Goal: Transaction & Acquisition: Purchase product/service

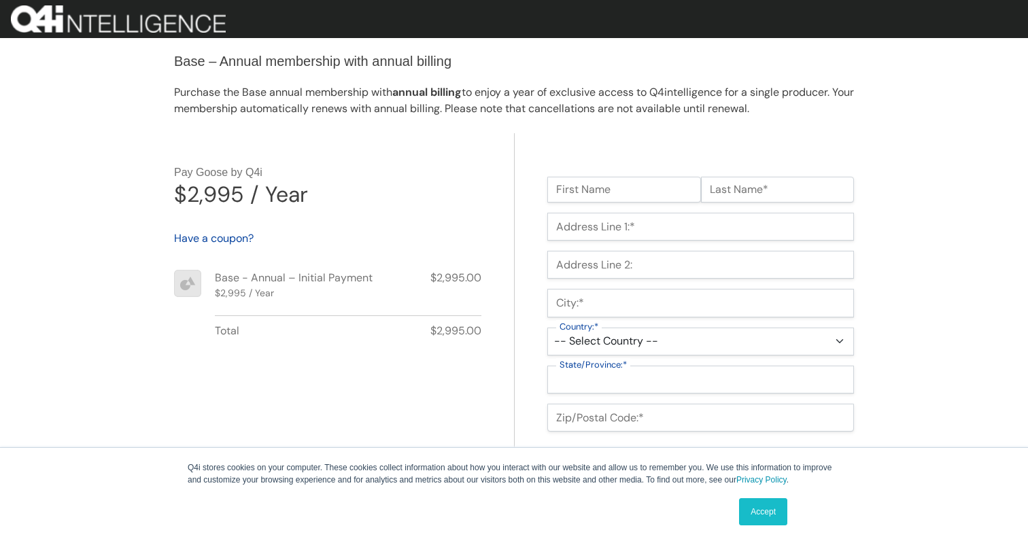
click at [601, 177] on input "First Name" at bounding box center [624, 190] width 154 height 26
type input "Matt"
click at [754, 199] on input "Last Name*" at bounding box center [778, 190] width 154 height 26
type input "Brash"
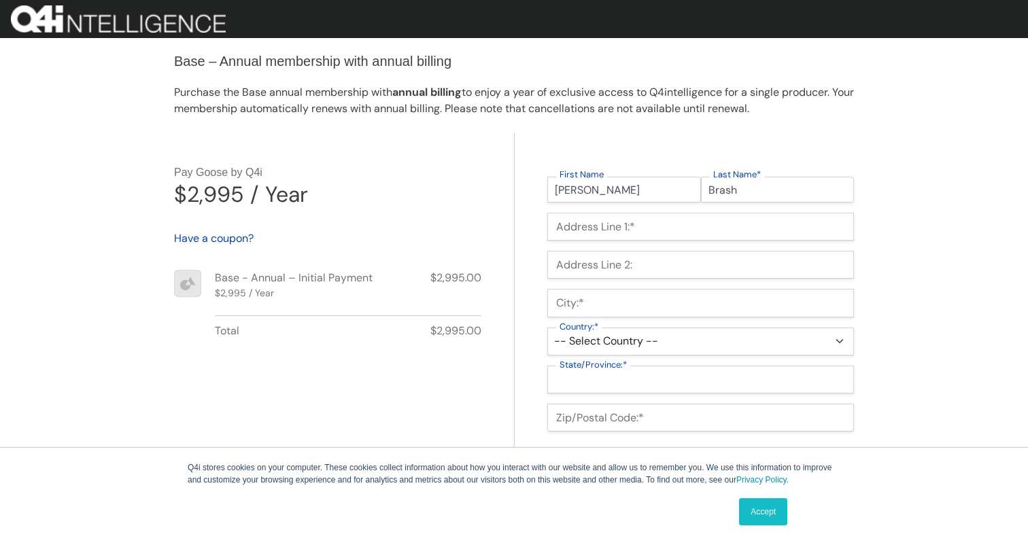
click at [728, 220] on input "Address Line 1:*" at bounding box center [700, 227] width 307 height 28
type input "1234 NW Base St"
click at [687, 252] on input "Address Line 2:" at bounding box center [700, 265] width 307 height 28
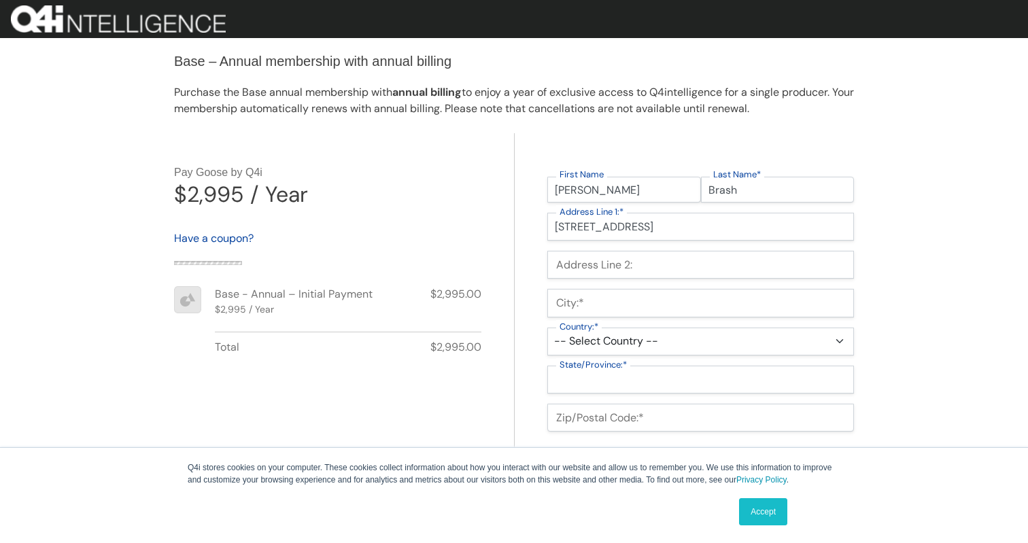
click at [661, 302] on input "City:*" at bounding box center [700, 303] width 307 height 28
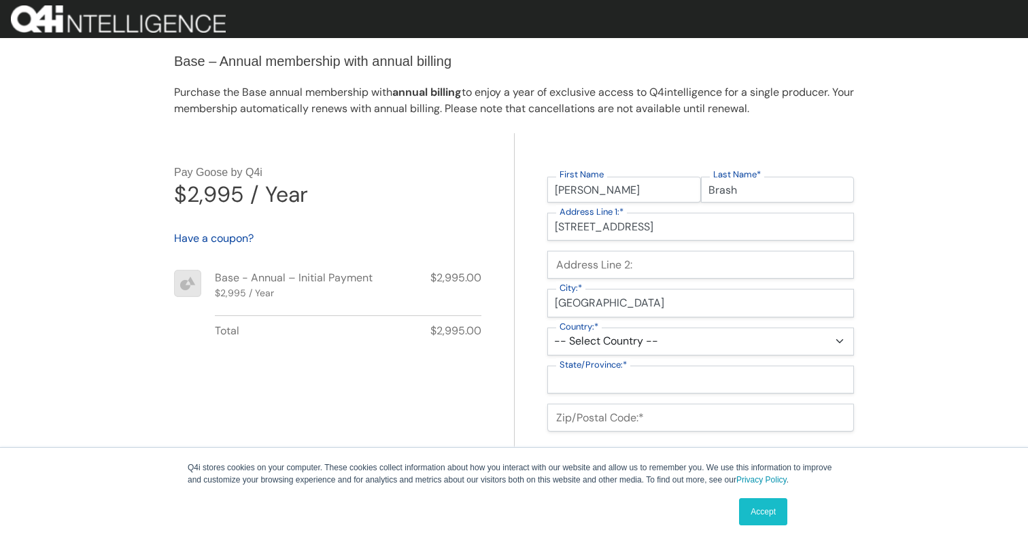
type input "San Francisco"
click at [658, 333] on select "-- Select Country -- United States (US) Afghanistan Åland Islands Albania Alger…" at bounding box center [700, 342] width 307 height 28
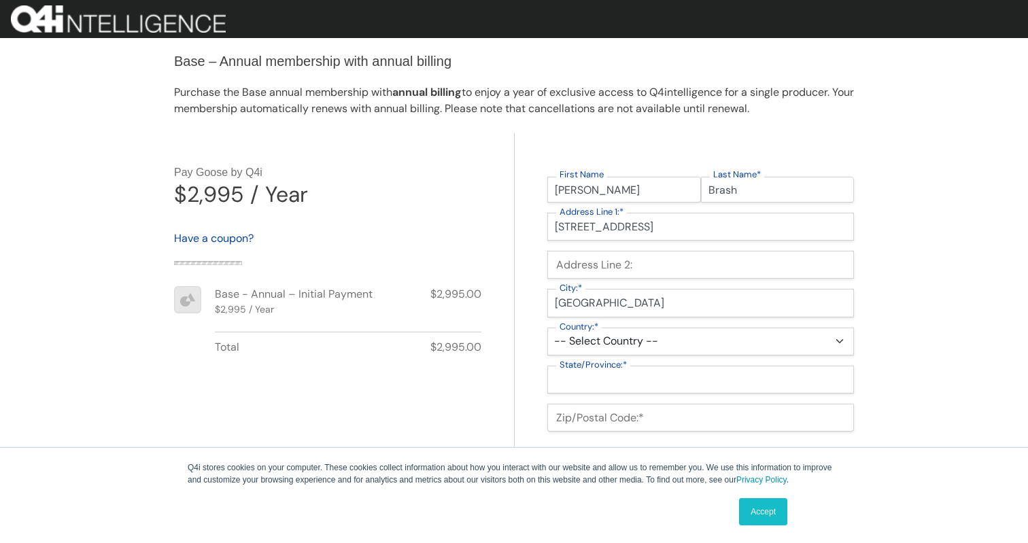
select select "US"
click at [547, 328] on select "-- Select Country -- United States (US) Afghanistan Åland Islands Albania Alger…" at bounding box center [700, 342] width 307 height 28
click at [0, 0] on select "State/Province" at bounding box center [0, 0] width 0 height 0
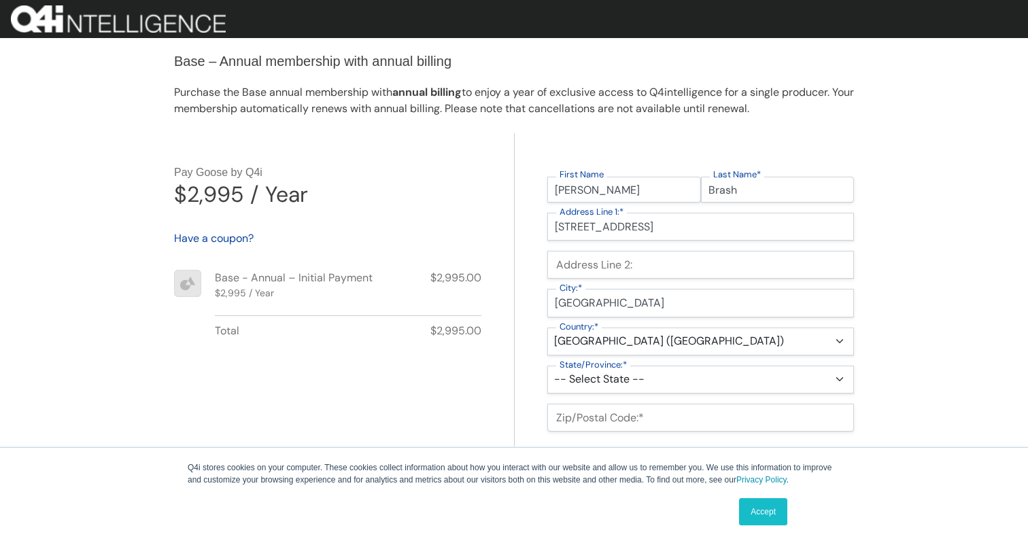
select select "CA"
click at [547, 366] on select "-- Select State -- Alabama Alaska Arizona Arkansas California Colorado Connecti…" at bounding box center [700, 380] width 307 height 28
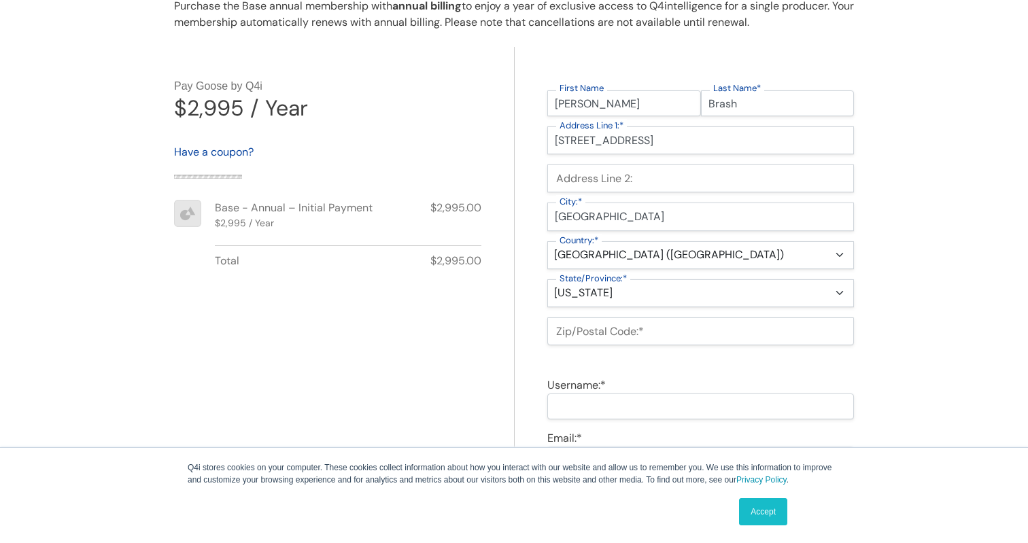
scroll to position [86, 0]
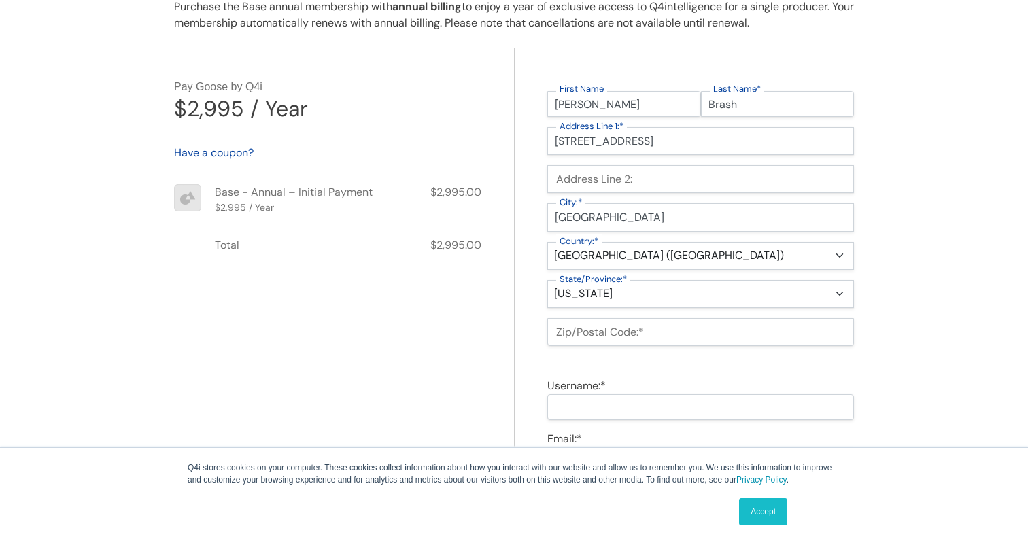
click at [645, 333] on input "Zip/Postal Code:*" at bounding box center [700, 332] width 307 height 28
type input "12345"
click at [630, 409] on input "Username:*" at bounding box center [700, 407] width 307 height 26
type input "B"
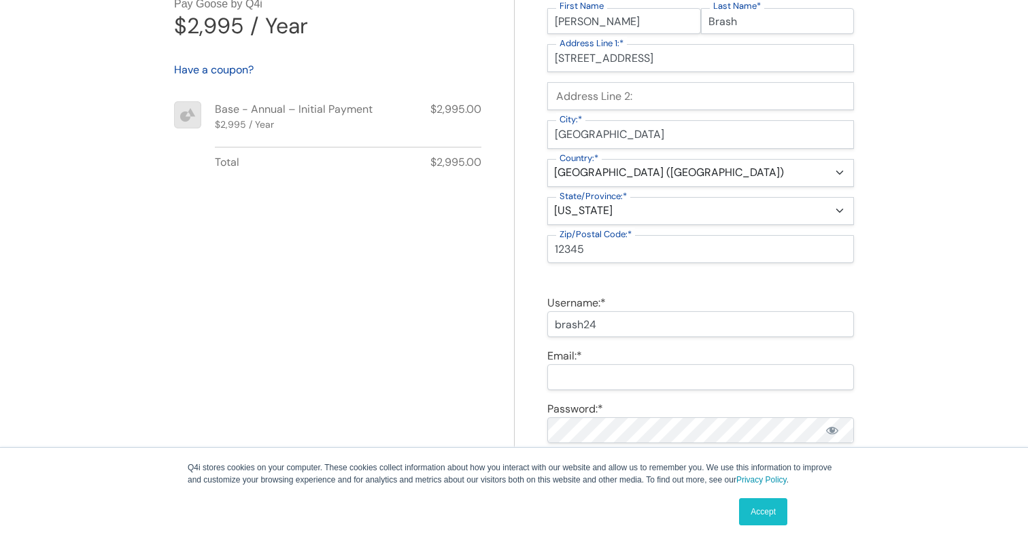
scroll to position [231, 0]
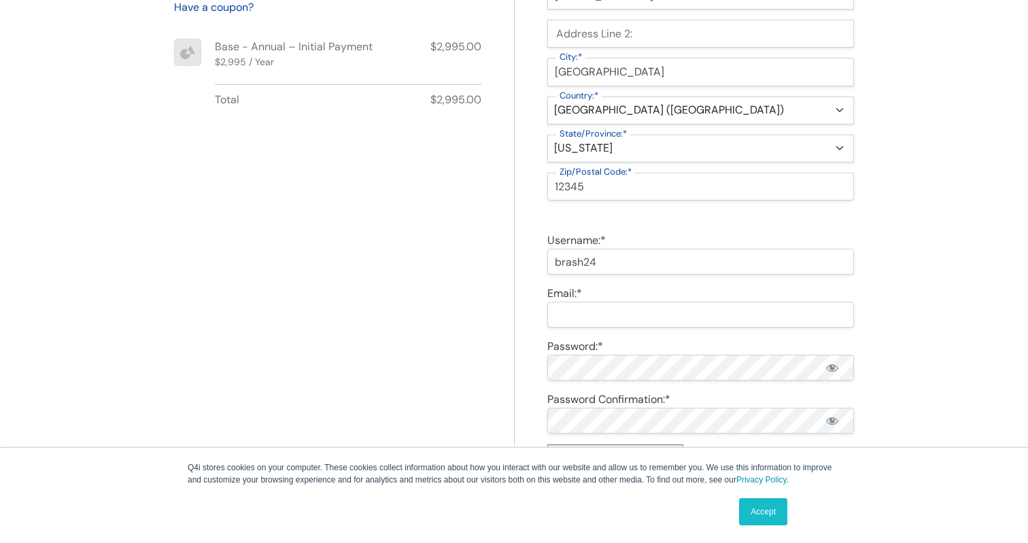
type input "brash24"
click at [580, 311] on input "Email:*" at bounding box center [700, 315] width 307 height 26
type input "[PERSON_NAME][EMAIL_ADDRESS][DOMAIN_NAME]"
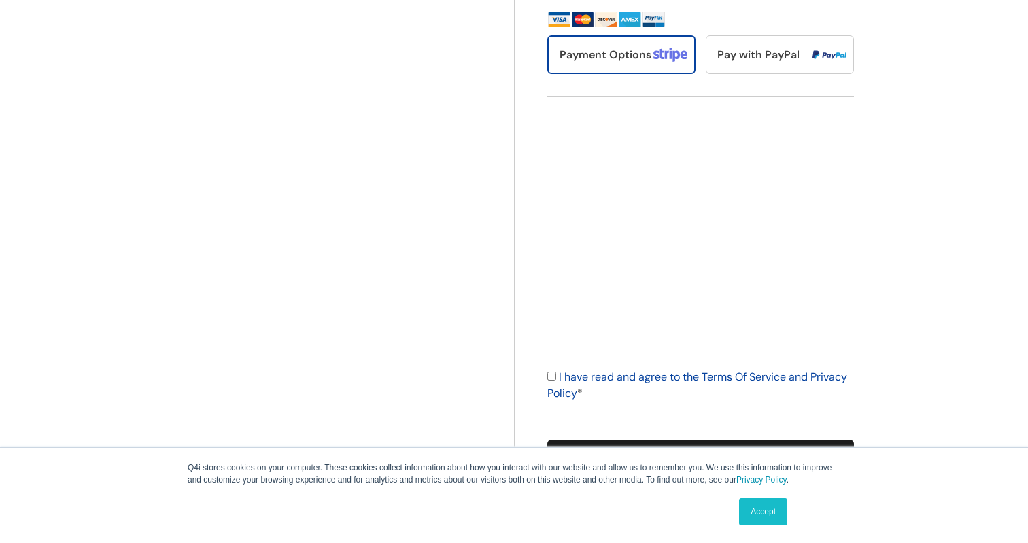
scroll to position [730, 0]
click at [553, 377] on input "I have read and agree to the Terms Of Service and Privacy Policy *" at bounding box center [551, 376] width 9 height 9
checkbox input "true"
click at [610, 445] on input "Purchase" at bounding box center [700, 453] width 307 height 27
click at [762, 502] on link "Accept" at bounding box center [763, 511] width 48 height 27
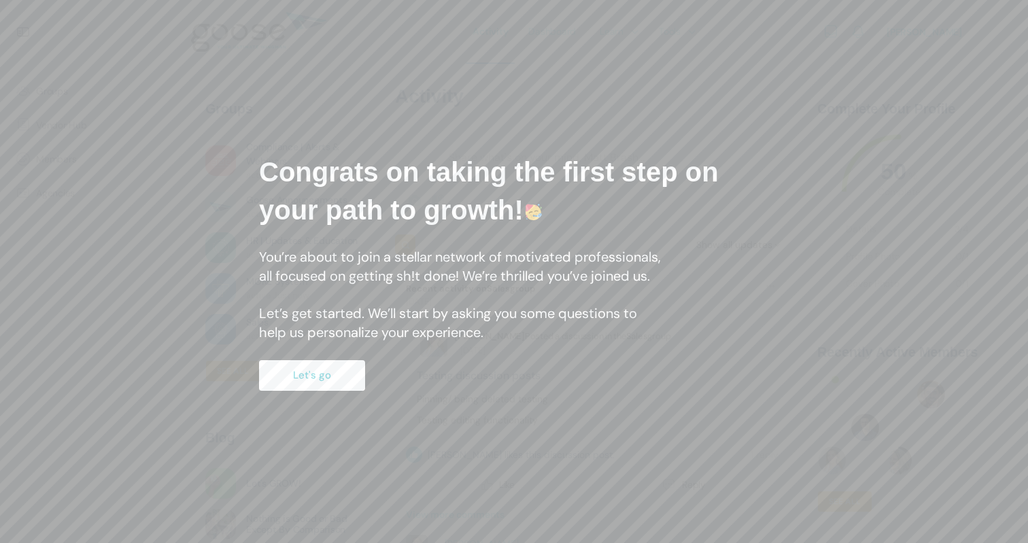
click at [293, 383] on button "Let's go" at bounding box center [312, 375] width 106 height 31
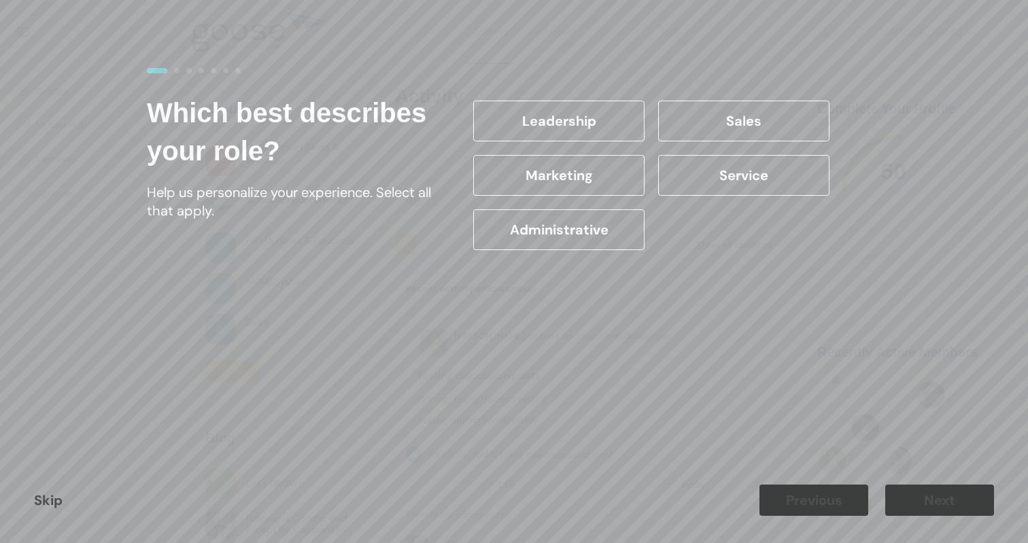
click at [612, 214] on label "Administrative" at bounding box center [558, 229] width 171 height 41
click at [0, 0] on input "Administrative" at bounding box center [0, 0] width 0 height 0
click at [953, 501] on button "Next" at bounding box center [939, 500] width 109 height 31
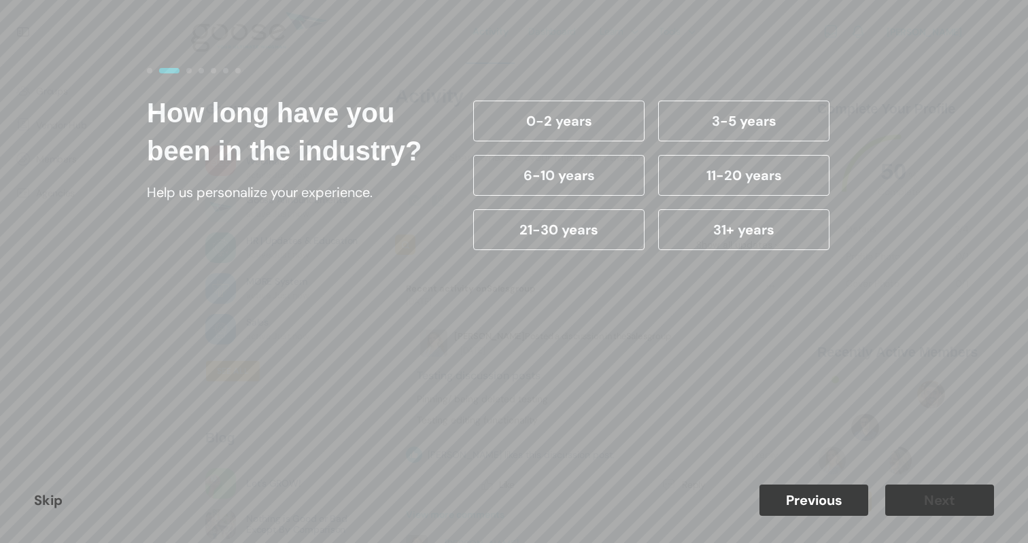
click at [736, 235] on label "31+ years" at bounding box center [743, 229] width 171 height 41
click at [0, 0] on input "31+ years" at bounding box center [0, 0] width 0 height 0
click at [902, 499] on button "Next" at bounding box center [939, 500] width 109 height 31
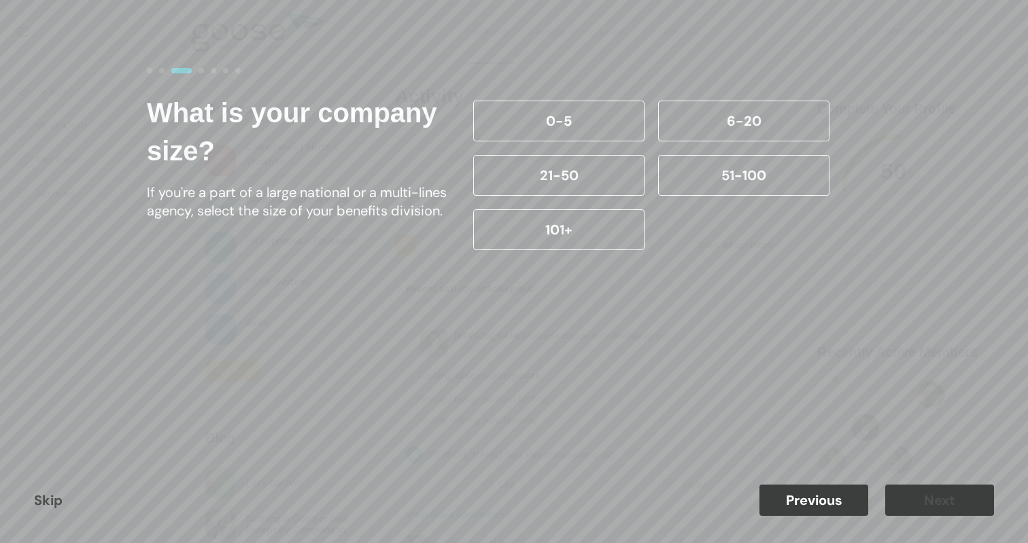
click at [540, 175] on label "21-50" at bounding box center [558, 175] width 171 height 41
click at [0, 0] on input "21-50" at bounding box center [0, 0] width 0 height 0
click at [903, 509] on button "Next" at bounding box center [939, 500] width 109 height 31
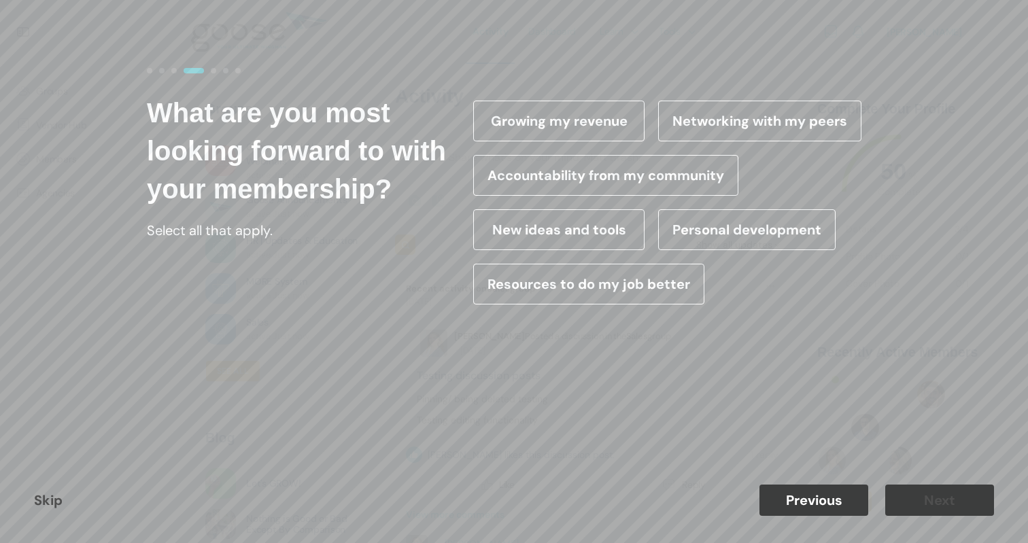
click at [816, 240] on label "Personal development" at bounding box center [746, 229] width 177 height 41
click at [0, 0] on input "Personal development" at bounding box center [0, 0] width 0 height 0
click at [906, 500] on button "Next" at bounding box center [939, 500] width 109 height 31
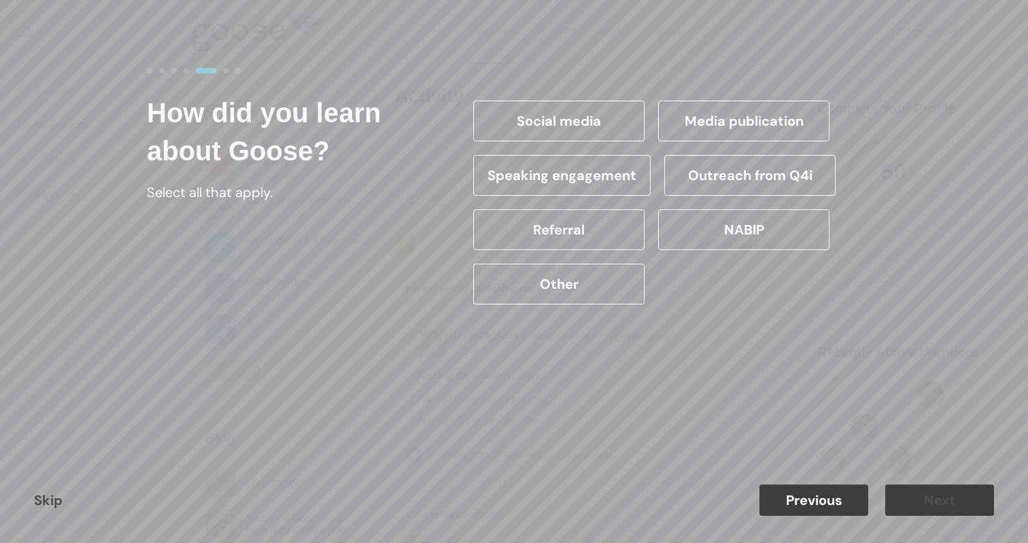
click at [796, 220] on label "NABIP" at bounding box center [743, 229] width 171 height 41
click at [0, 0] on input "NABIP" at bounding box center [0, 0] width 0 height 0
click at [913, 523] on div "Skip Previous Next" at bounding box center [514, 501] width 1028 height 86
click at [914, 505] on button "Next" at bounding box center [939, 500] width 109 height 31
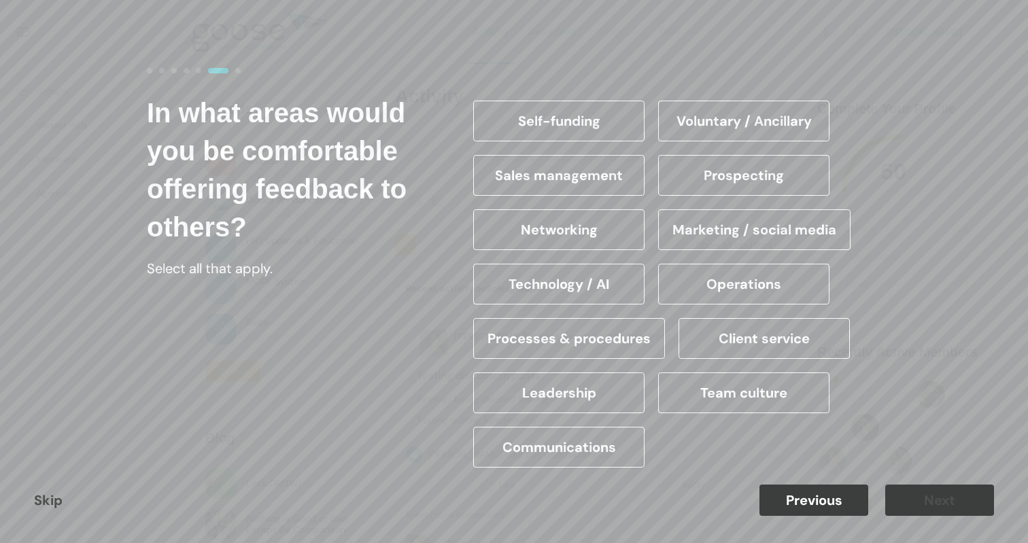
click at [809, 386] on label "Team culture" at bounding box center [743, 393] width 171 height 41
click at [0, 0] on input "Team culture" at bounding box center [0, 0] width 0 height 0
click at [919, 491] on button "Next" at bounding box center [939, 500] width 109 height 31
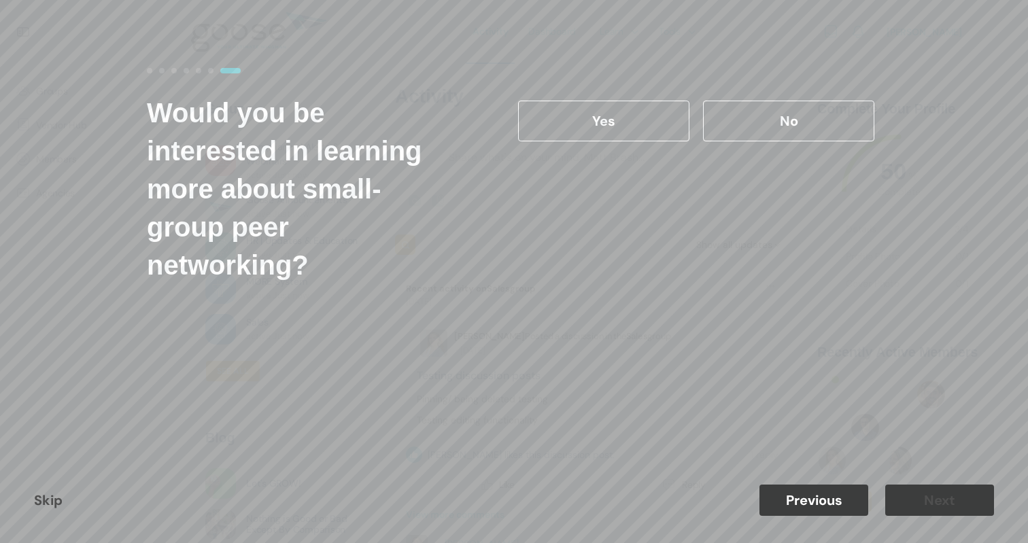
click at [799, 126] on label "No" at bounding box center [788, 121] width 171 height 41
click at [0, 0] on input "No" at bounding box center [0, 0] width 0 height 0
click at [894, 499] on button "Next" at bounding box center [939, 500] width 109 height 31
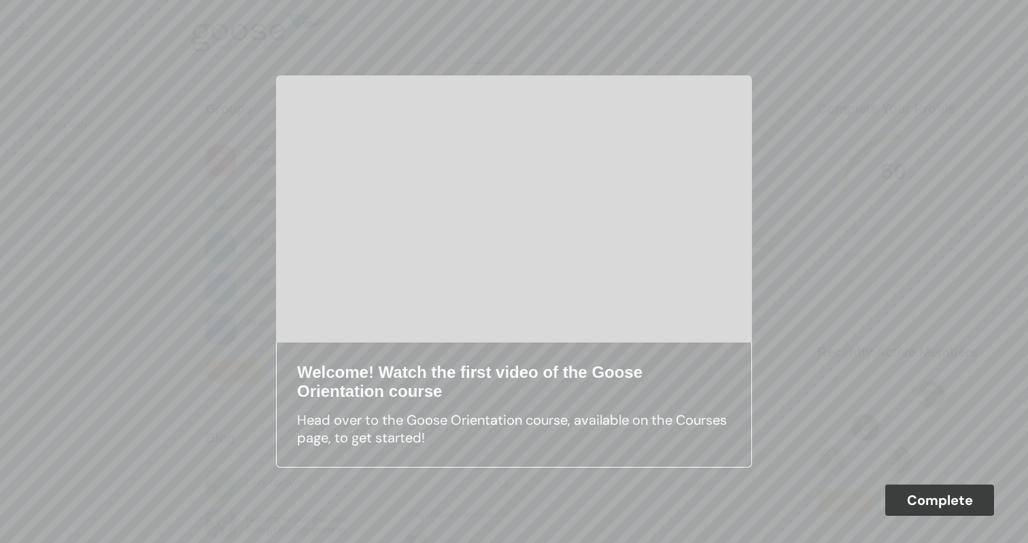
click at [936, 503] on button "Complete" at bounding box center [939, 500] width 109 height 31
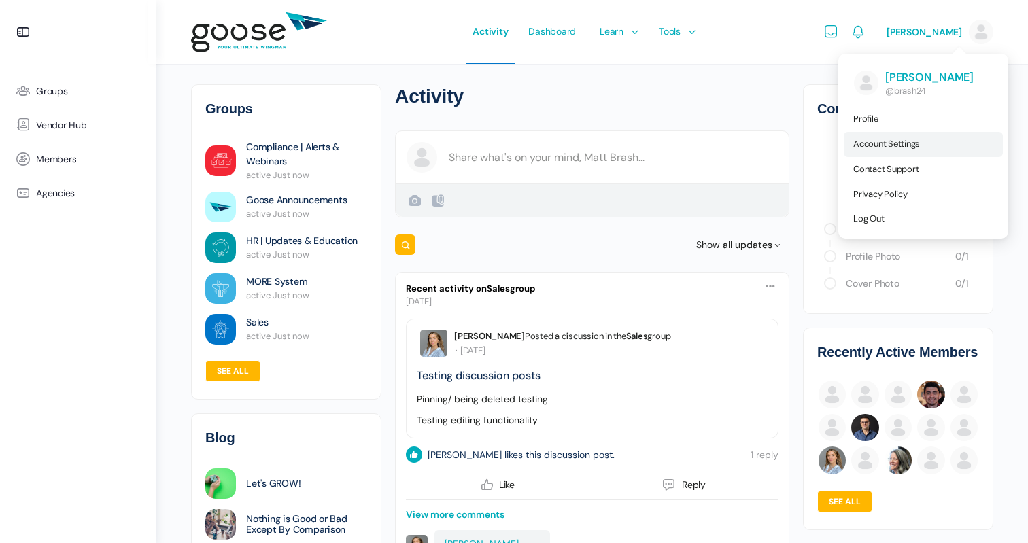
click at [883, 138] on span "Account Settings" at bounding box center [886, 144] width 67 height 12
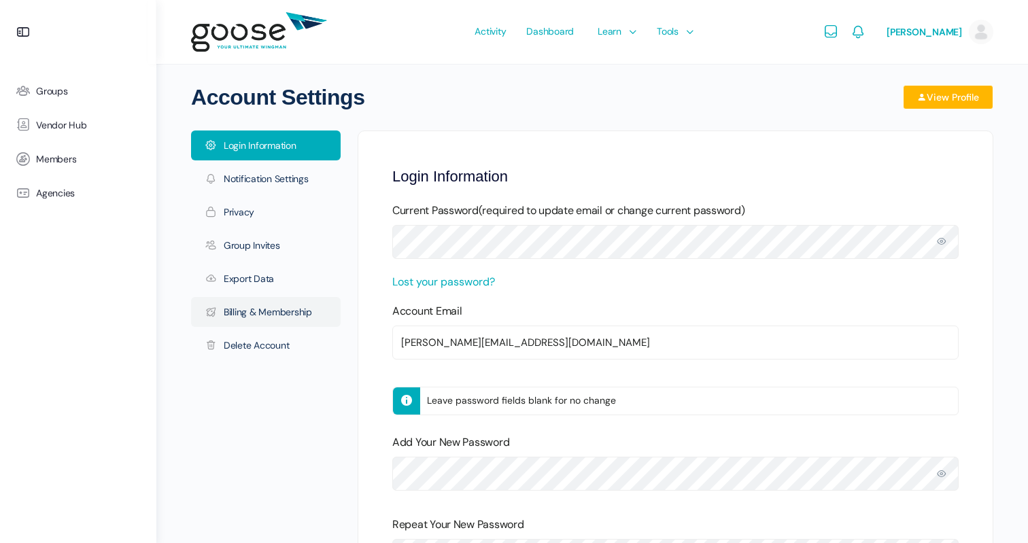
click at [284, 315] on link "Billing & Membership" at bounding box center [266, 312] width 150 height 30
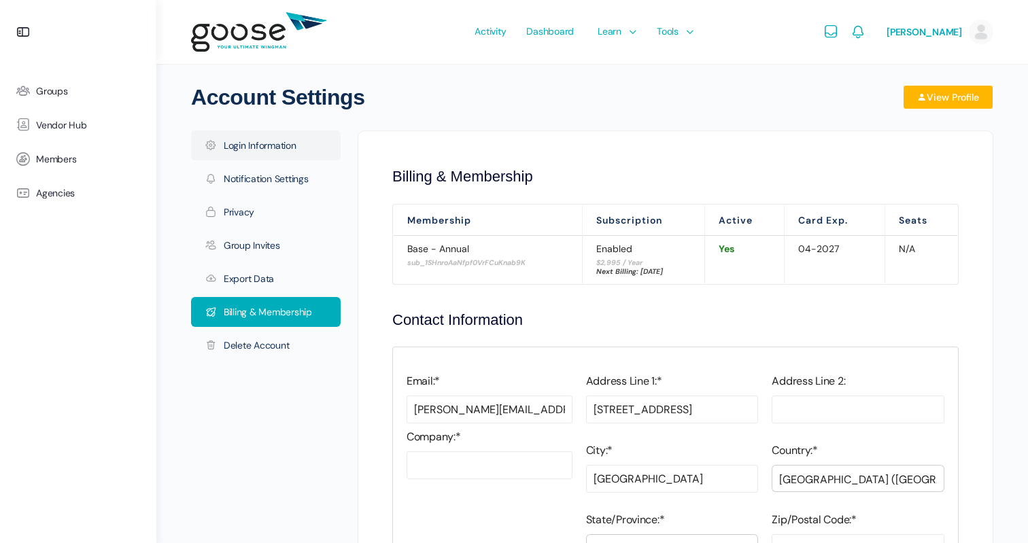
click at [275, 152] on link "Login Information" at bounding box center [266, 146] width 150 height 30
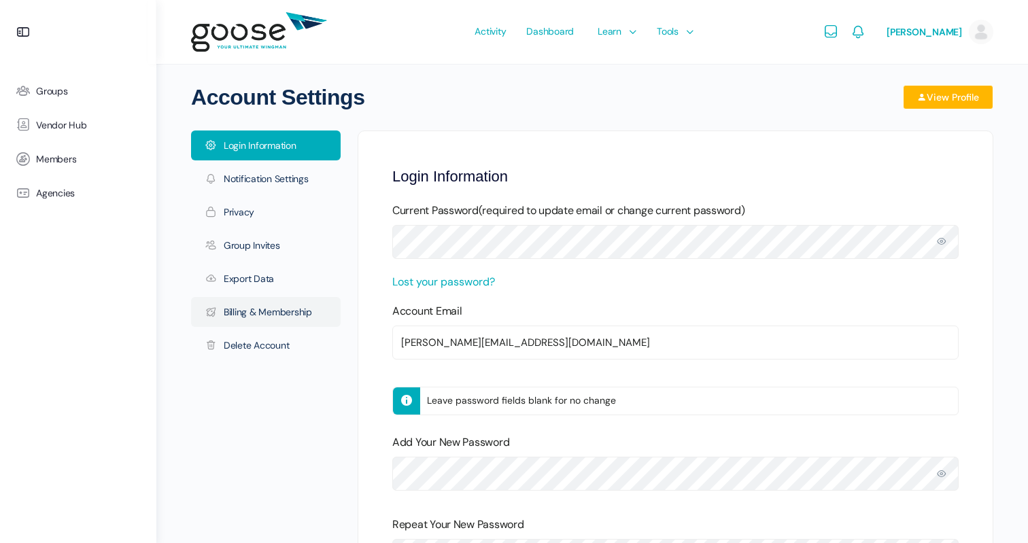
click at [289, 321] on link "Billing & Membership" at bounding box center [266, 312] width 150 height 30
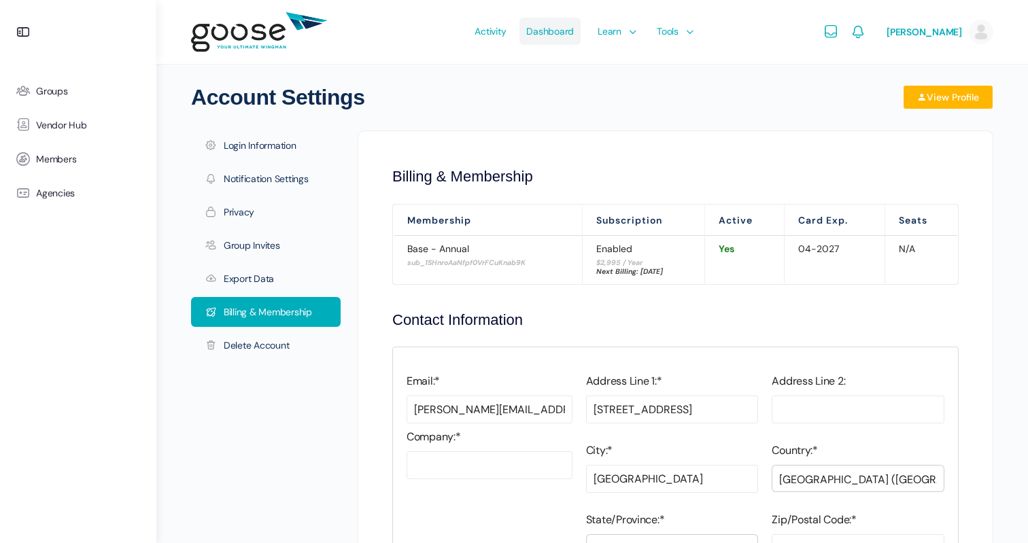
click at [574, 32] on span "Dashboard" at bounding box center [550, 31] width 48 height 64
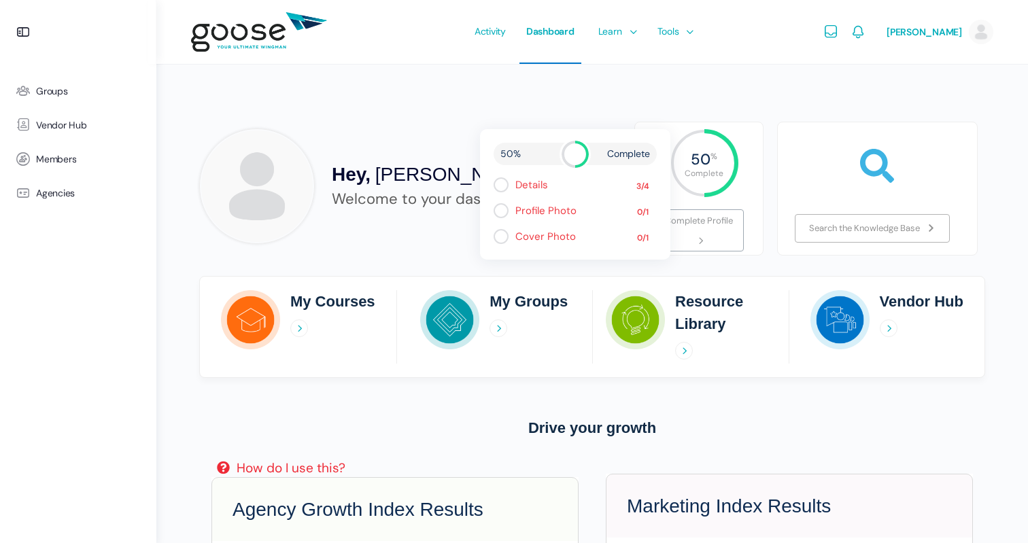
click at [500, 33] on span "Activity" at bounding box center [490, 31] width 31 height 64
